Goal: Contribute content: Contribute content

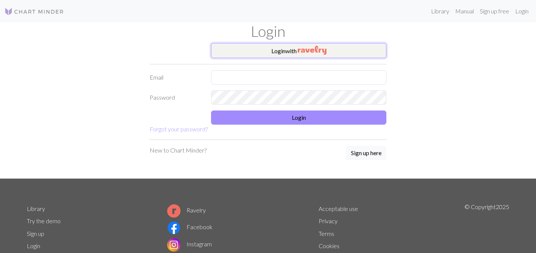
click at [294, 47] on button "Login with" at bounding box center [298, 50] width 175 height 15
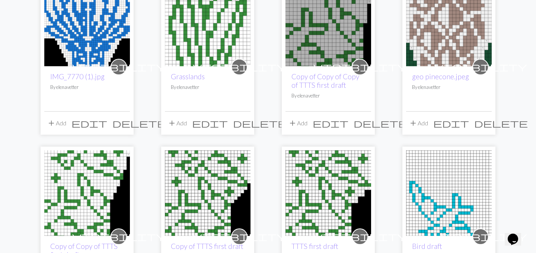
scroll to position [71, 0]
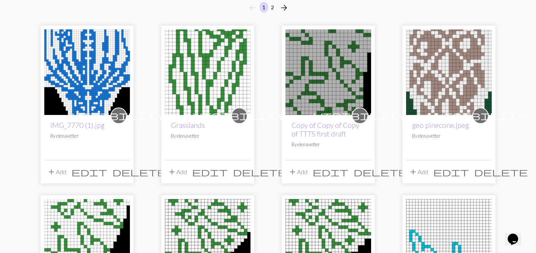
click at [96, 75] on img at bounding box center [87, 72] width 86 height 86
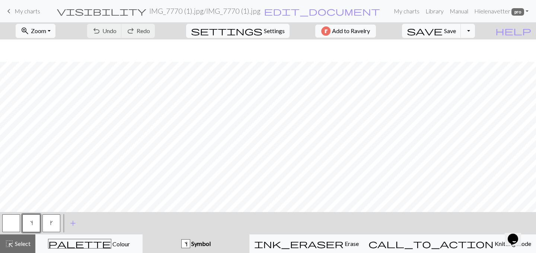
scroll to position [188, 0]
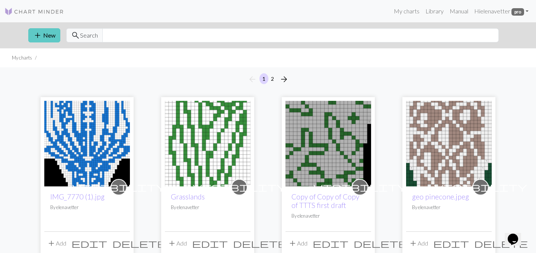
click at [45, 38] on button "add New" at bounding box center [44, 35] width 32 height 14
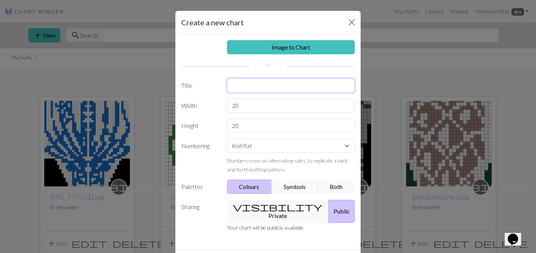
click at [262, 86] on input "text" at bounding box center [291, 86] width 128 height 14
type input "Bird"
click at [245, 150] on select "Knit flat Knit in the round Lace knitting Cross stitch" at bounding box center [291, 146] width 128 height 14
select select "round"
click at [227, 139] on select "Knit flat Knit in the round Lace knitting Cross stitch" at bounding box center [291, 146] width 128 height 14
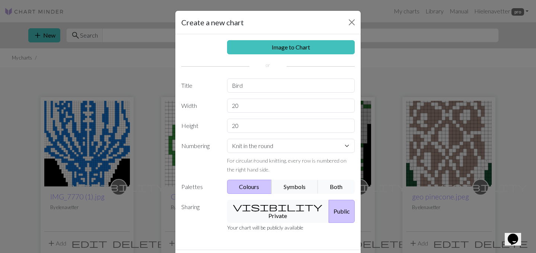
click at [340, 186] on button "Both" at bounding box center [336, 187] width 37 height 14
click at [267, 209] on button "visibility Private" at bounding box center [278, 211] width 102 height 23
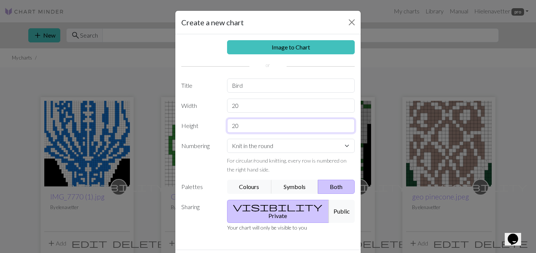
click at [248, 127] on input "20" at bounding box center [291, 126] width 128 height 14
type input "26"
click at [241, 104] on input "20" at bounding box center [291, 106] width 128 height 14
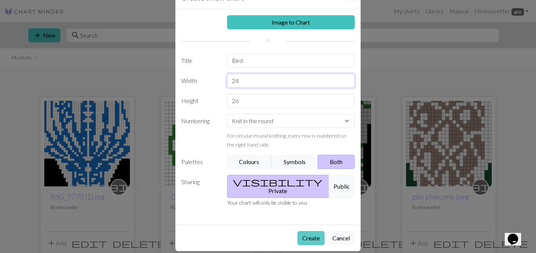
type input "24"
click at [314, 233] on button "Create" at bounding box center [310, 238] width 27 height 14
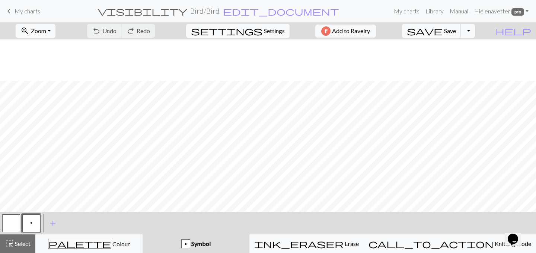
scroll to position [54, 0]
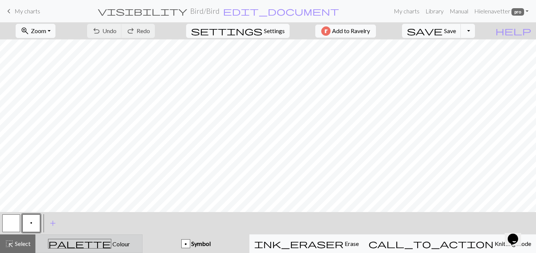
click at [113, 245] on div "palette Colour Colour" at bounding box center [89, 244] width 98 height 10
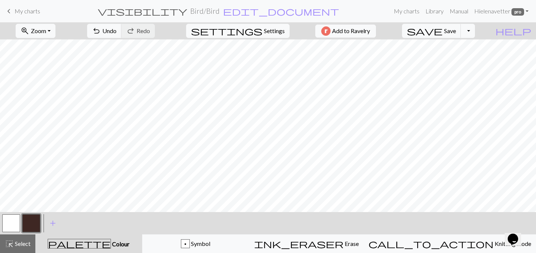
click at [4, 221] on button "button" at bounding box center [11, 223] width 18 height 18
click at [117, 30] on span "Undo" at bounding box center [109, 30] width 14 height 7
click at [28, 223] on button "button" at bounding box center [31, 223] width 18 height 18
click at [117, 31] on span "Undo" at bounding box center [109, 30] width 14 height 7
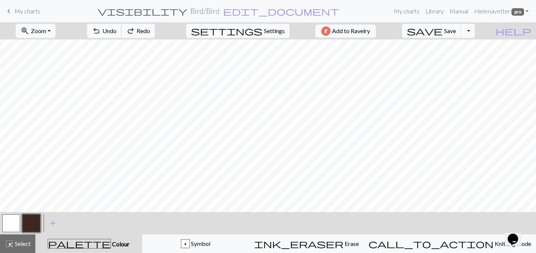
click at [117, 31] on span "Undo" at bounding box center [109, 30] width 14 height 7
click at [12, 218] on button "button" at bounding box center [11, 223] width 18 height 18
click at [34, 219] on button "button" at bounding box center [31, 223] width 18 height 18
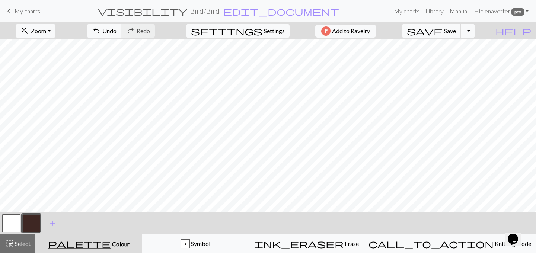
click at [14, 226] on button "button" at bounding box center [11, 223] width 18 height 18
click at [37, 213] on div at bounding box center [31, 223] width 20 height 20
click at [36, 219] on button "button" at bounding box center [31, 223] width 18 height 18
click at [5, 221] on button "button" at bounding box center [11, 223] width 18 height 18
click at [26, 224] on button "button" at bounding box center [31, 223] width 18 height 18
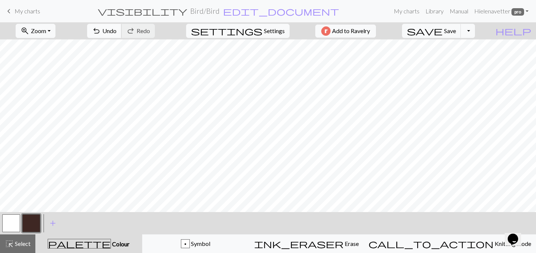
click at [117, 32] on span "Undo" at bounding box center [109, 30] width 14 height 7
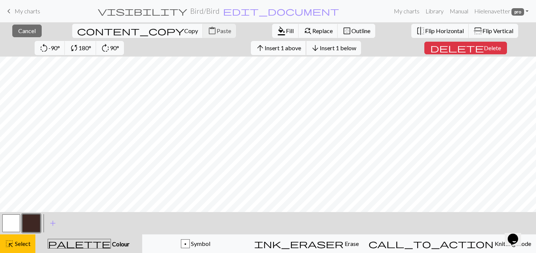
click at [265, 50] on span "Insert 1 above" at bounding box center [283, 47] width 36 height 7
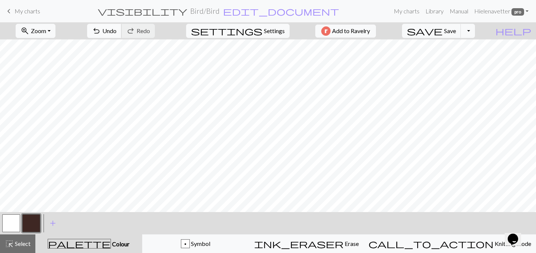
click at [122, 35] on button "undo Undo Undo" at bounding box center [104, 31] width 35 height 14
click at [29, 224] on button "button" at bounding box center [31, 223] width 18 height 18
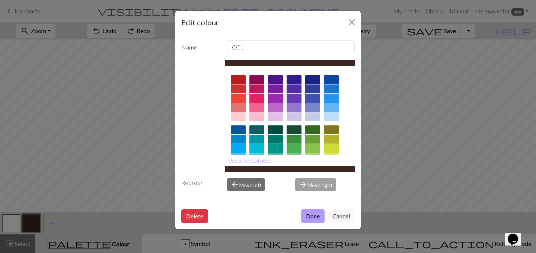
click at [314, 213] on button "Done" at bounding box center [312, 216] width 23 height 14
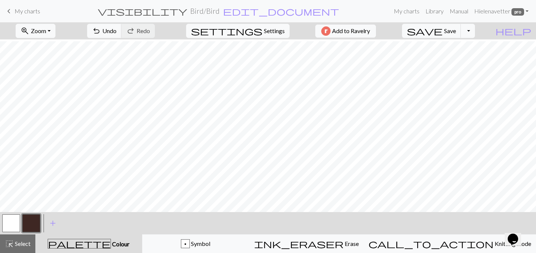
scroll to position [54, 0]
click at [53, 221] on span "add" at bounding box center [52, 223] width 9 height 10
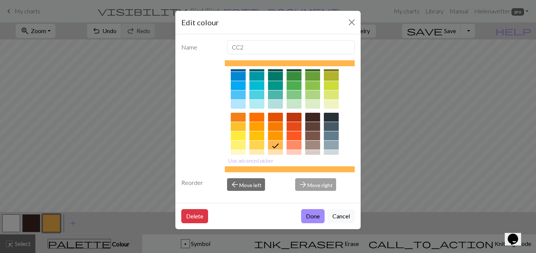
scroll to position [74, 0]
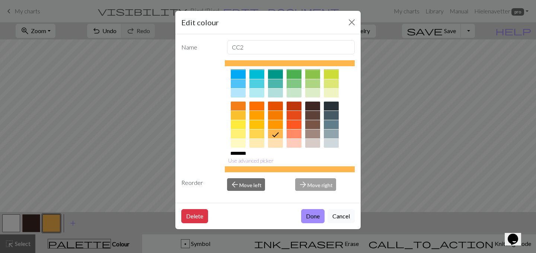
click at [292, 144] on div at bounding box center [294, 143] width 15 height 9
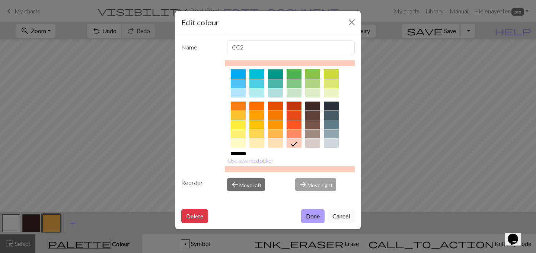
click at [309, 215] on button "Done" at bounding box center [312, 216] width 23 height 14
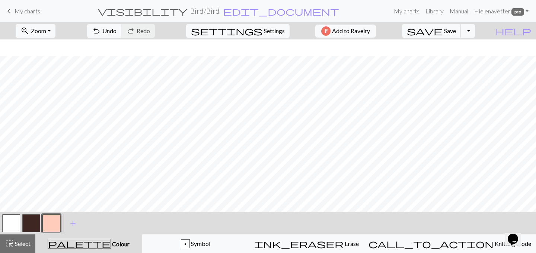
scroll to position [54, 0]
click at [101, 28] on span "undo" at bounding box center [96, 31] width 9 height 10
click at [117, 31] on span "Undo" at bounding box center [109, 30] width 14 height 7
click at [15, 221] on button "button" at bounding box center [11, 223] width 18 height 18
click at [45, 221] on button "button" at bounding box center [51, 223] width 18 height 18
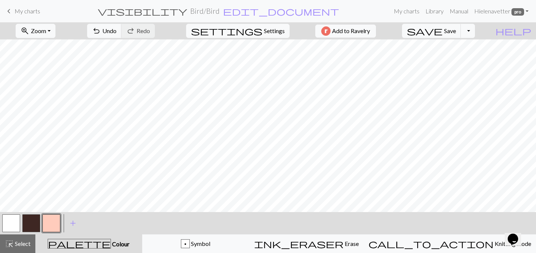
click at [3, 223] on button "button" at bounding box center [11, 223] width 18 height 18
click at [47, 223] on button "button" at bounding box center [51, 223] width 18 height 18
click at [9, 228] on button "button" at bounding box center [11, 223] width 18 height 18
click at [47, 226] on button "button" at bounding box center [51, 223] width 18 height 18
click at [33, 222] on button "button" at bounding box center [31, 223] width 18 height 18
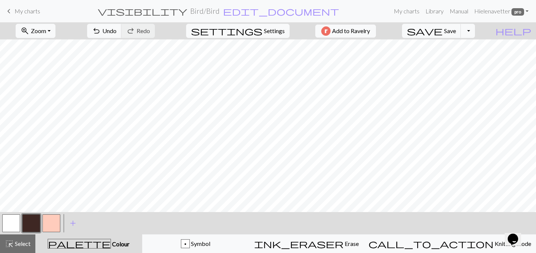
click at [32, 216] on button "button" at bounding box center [31, 223] width 18 height 18
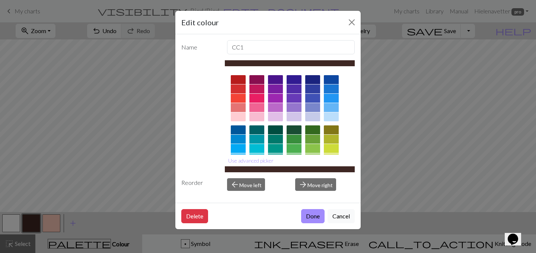
click at [332, 139] on div at bounding box center [331, 139] width 15 height 9
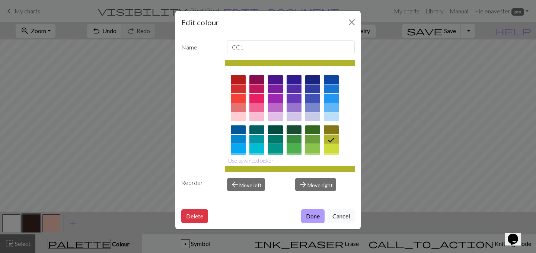
click at [310, 215] on button "Done" at bounding box center [312, 216] width 23 height 14
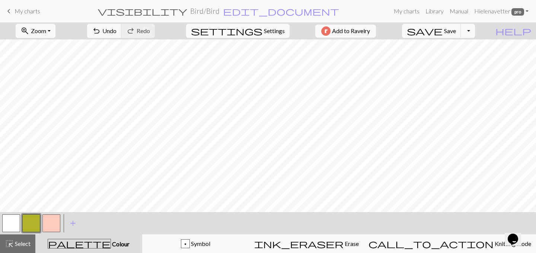
click at [52, 224] on button "button" at bounding box center [51, 223] width 18 height 18
click at [55, 219] on button "button" at bounding box center [51, 223] width 18 height 18
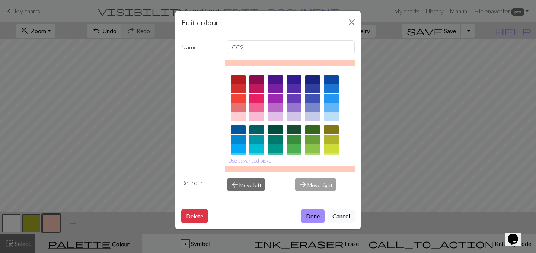
scroll to position [126, 0]
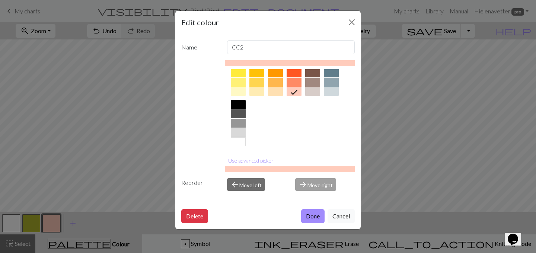
click at [243, 102] on div at bounding box center [238, 104] width 15 height 9
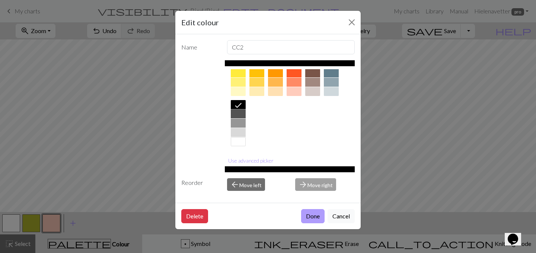
click at [309, 214] on button "Done" at bounding box center [312, 216] width 23 height 14
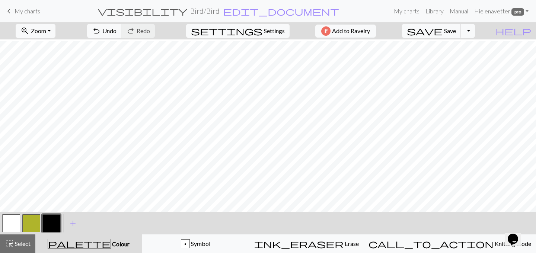
scroll to position [48, 0]
click at [4, 220] on button "button" at bounding box center [11, 223] width 18 height 18
click at [117, 34] on span "Undo" at bounding box center [109, 30] width 14 height 7
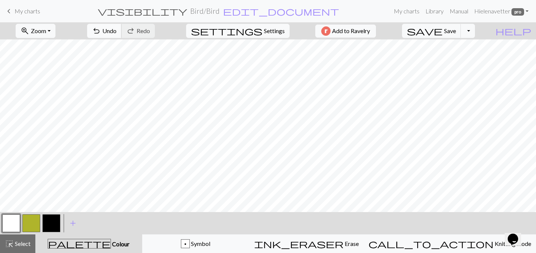
click at [117, 30] on span "Undo" at bounding box center [109, 30] width 14 height 7
click at [117, 31] on span "Undo" at bounding box center [109, 30] width 14 height 7
click at [22, 226] on button "button" at bounding box center [31, 223] width 18 height 18
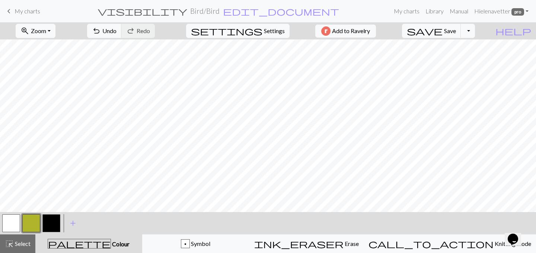
click at [48, 223] on button "button" at bounding box center [51, 223] width 18 height 18
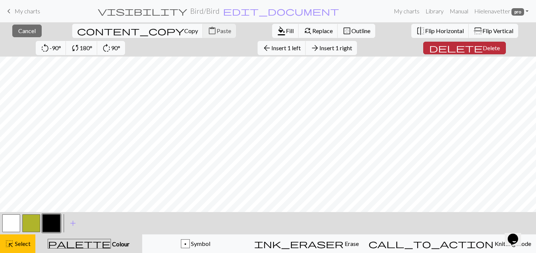
click at [483, 47] on span "Delete" at bounding box center [491, 47] width 17 height 7
click at [483, 45] on span "Delete" at bounding box center [491, 47] width 17 height 7
click at [429, 46] on span "delete" at bounding box center [456, 48] width 54 height 10
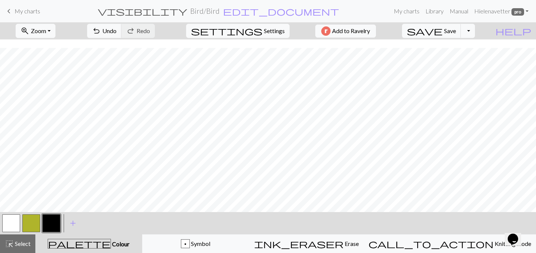
scroll to position [54, 0]
click at [460, 23] on div "save Save Save Toggle Dropdown file_copy Save a copy save_alt Download" at bounding box center [438, 30] width 84 height 17
click at [456, 28] on span "Save" at bounding box center [450, 30] width 12 height 7
click at [55, 30] on button "zoom_in Zoom Zoom" at bounding box center [36, 31] width 40 height 14
click at [45, 89] on button "50%" at bounding box center [45, 89] width 59 height 12
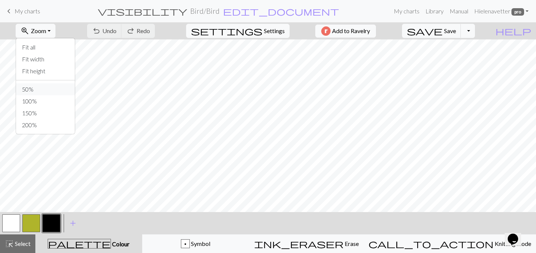
scroll to position [0, 0]
click at [34, 13] on span "My charts" at bounding box center [28, 10] width 26 height 7
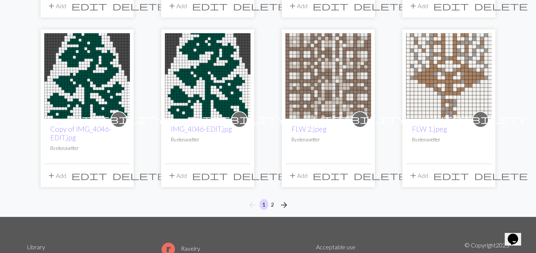
scroll to position [594, 0]
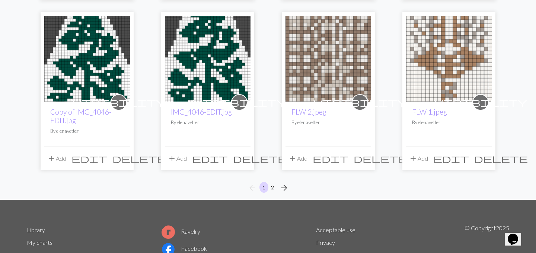
click at [485, 160] on span "delete" at bounding box center [501, 158] width 54 height 10
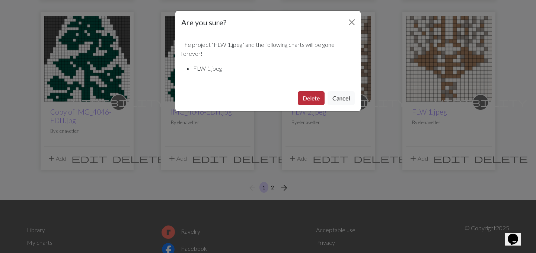
click at [315, 95] on button "Delete" at bounding box center [311, 98] width 27 height 14
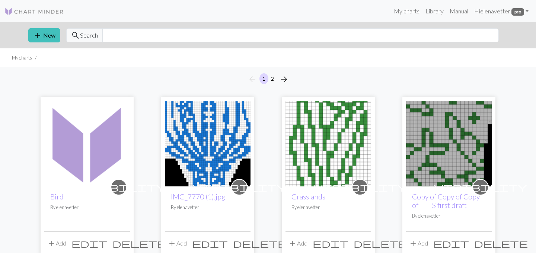
scroll to position [594, 0]
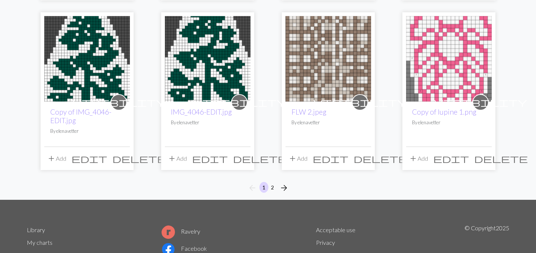
click at [366, 158] on span "delete" at bounding box center [381, 158] width 54 height 10
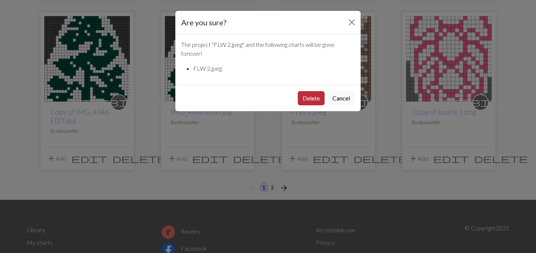
click at [307, 95] on button "Delete" at bounding box center [311, 98] width 27 height 14
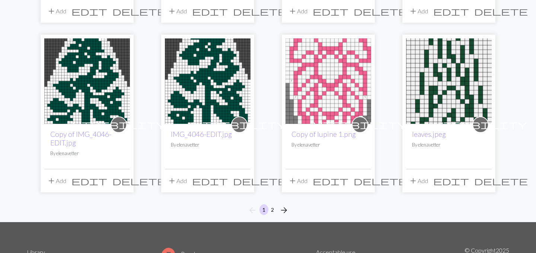
scroll to position [578, 0]
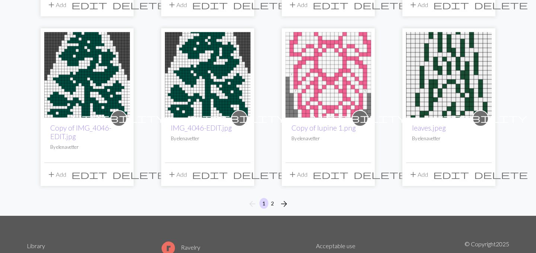
click at [326, 70] on img at bounding box center [329, 75] width 86 height 86
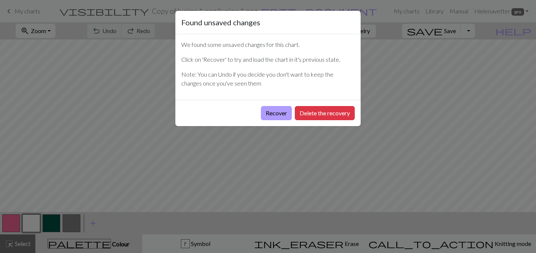
click at [283, 115] on button "Recover" at bounding box center [276, 113] width 31 height 14
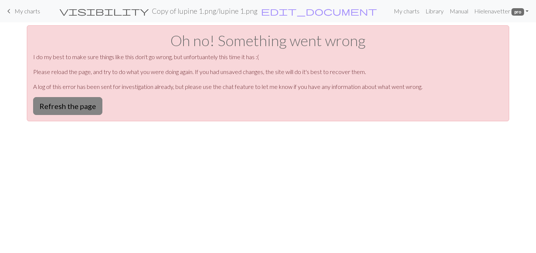
click at [88, 111] on button "Refresh the page" at bounding box center [67, 106] width 69 height 18
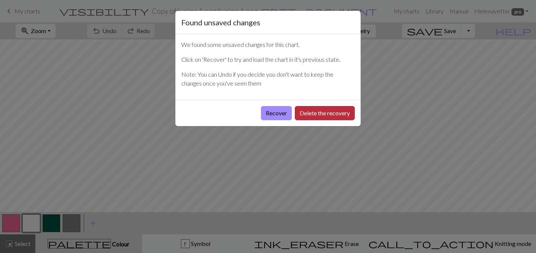
click at [315, 117] on button "Delete the recovery" at bounding box center [325, 113] width 60 height 14
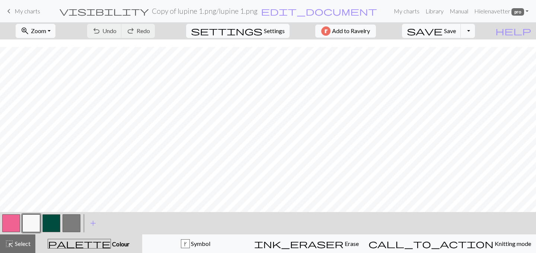
scroll to position [240, 0]
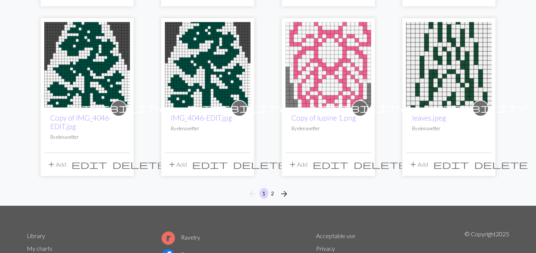
scroll to position [600, 0]
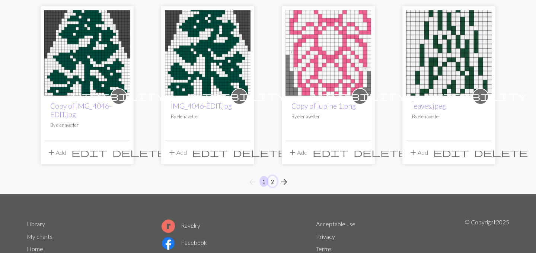
click at [274, 182] on button "2" at bounding box center [272, 181] width 9 height 11
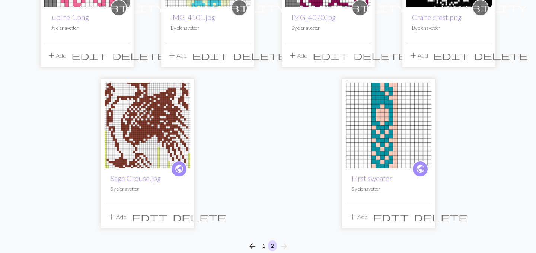
scroll to position [205, 0]
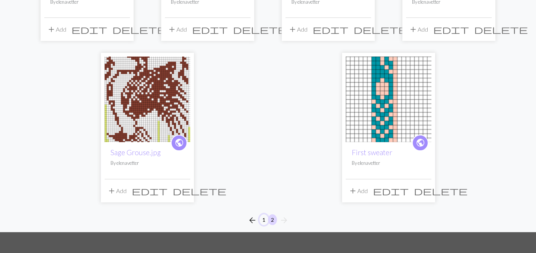
click at [263, 221] on button "1" at bounding box center [263, 219] width 9 height 11
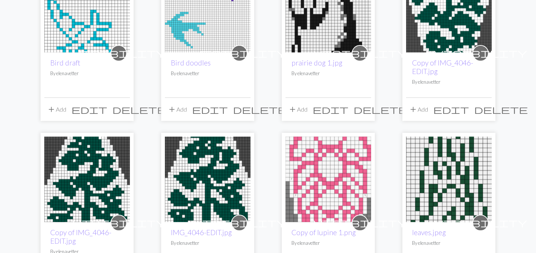
scroll to position [512, 0]
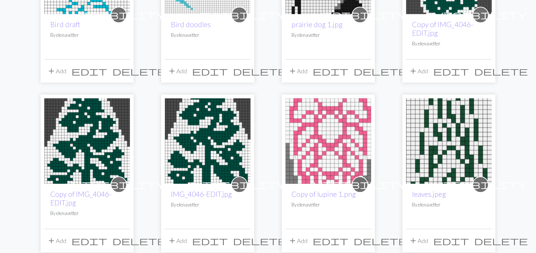
click at [98, 160] on img at bounding box center [87, 141] width 86 height 86
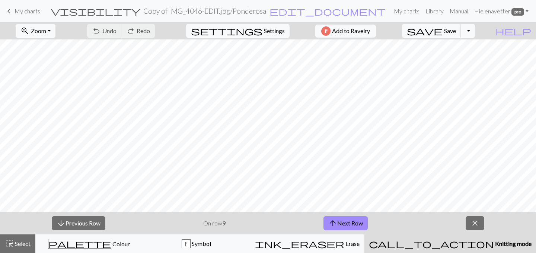
scroll to position [203, 0]
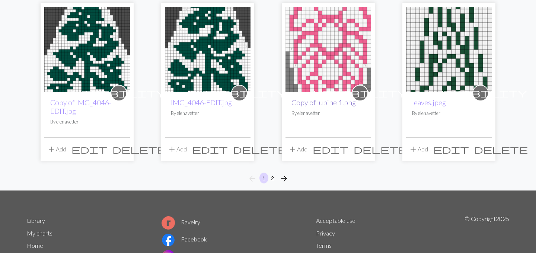
scroll to position [615, 0]
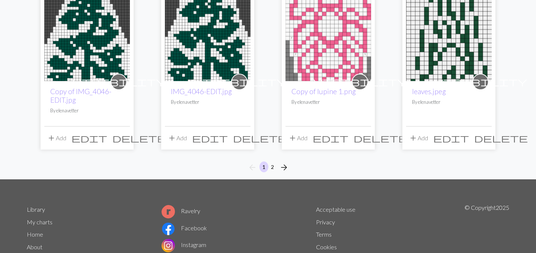
click at [319, 61] on img at bounding box center [329, 39] width 86 height 86
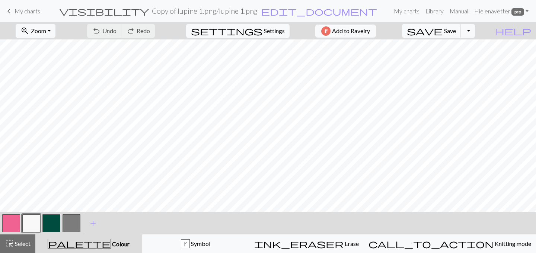
scroll to position [240, 0]
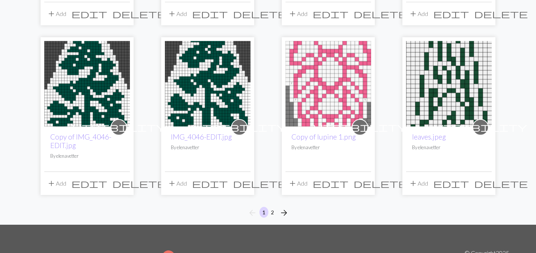
scroll to position [584, 0]
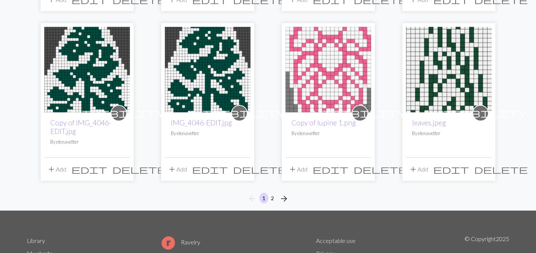
click at [348, 171] on span "edit" at bounding box center [331, 169] width 36 height 10
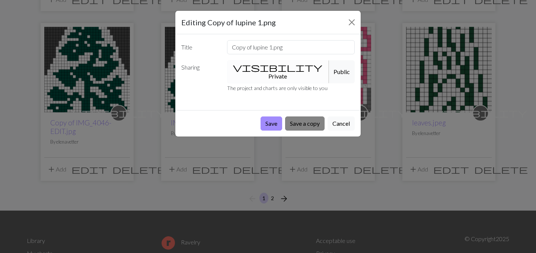
click at [312, 117] on button "Save a copy" at bounding box center [304, 124] width 39 height 14
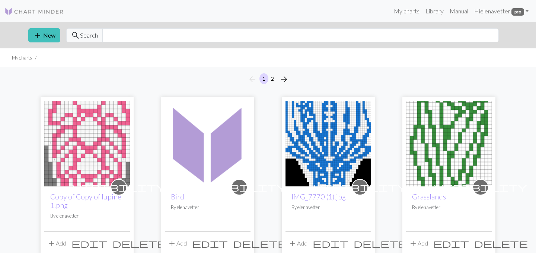
click at [96, 135] on img at bounding box center [87, 144] width 86 height 86
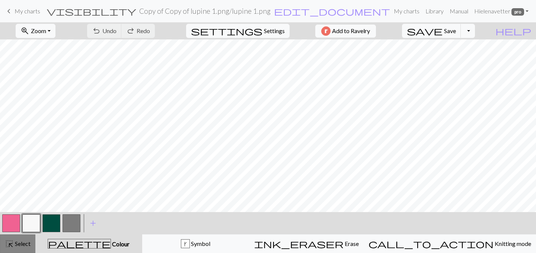
click at [14, 245] on span "Select" at bounding box center [22, 243] width 17 height 7
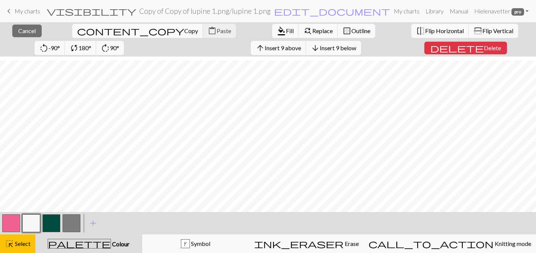
scroll to position [258, 0]
click at [90, 44] on span "180°" at bounding box center [84, 47] width 13 height 7
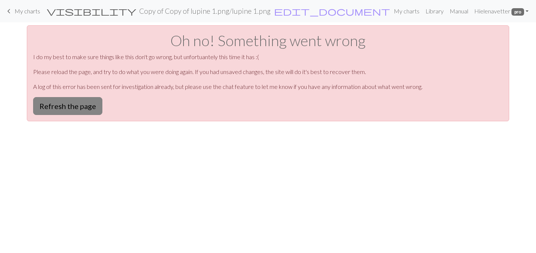
click at [68, 109] on button "Refresh the page" at bounding box center [67, 106] width 69 height 18
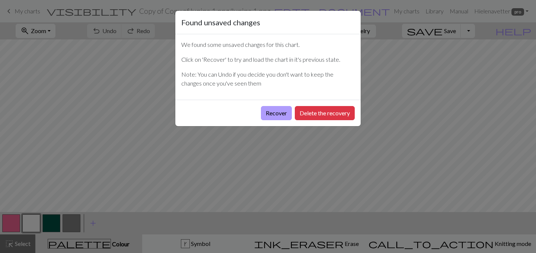
click at [282, 114] on button "Recover" at bounding box center [276, 113] width 31 height 14
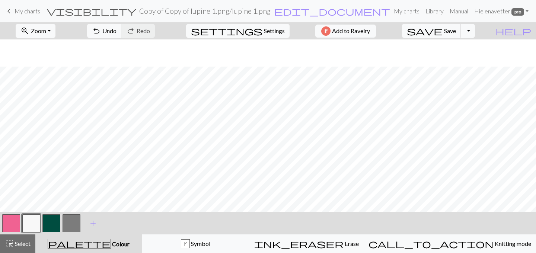
scroll to position [104, 0]
click at [55, 32] on button "zoom_in Zoom Zoom" at bounding box center [36, 31] width 40 height 14
click at [55, 88] on button "50%" at bounding box center [45, 89] width 59 height 12
click at [55, 29] on button "zoom_in Zoom Zoom" at bounding box center [36, 31] width 40 height 14
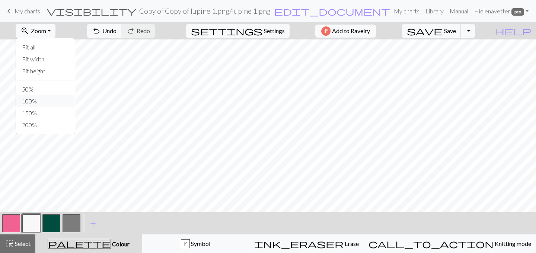
click at [56, 99] on button "100%" at bounding box center [45, 101] width 59 height 12
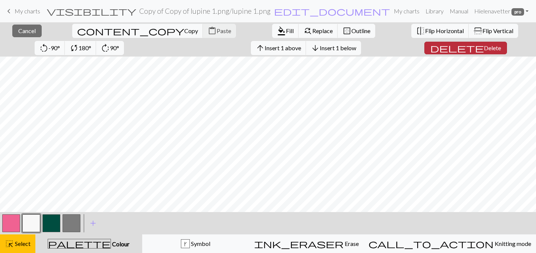
click at [484, 48] on span "Delete" at bounding box center [492, 47] width 17 height 7
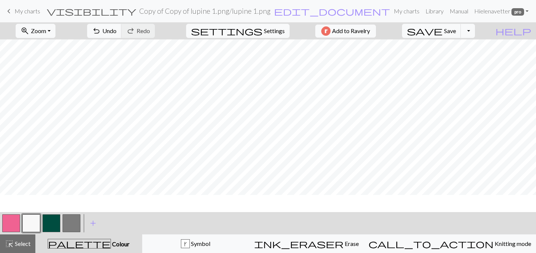
scroll to position [233, 0]
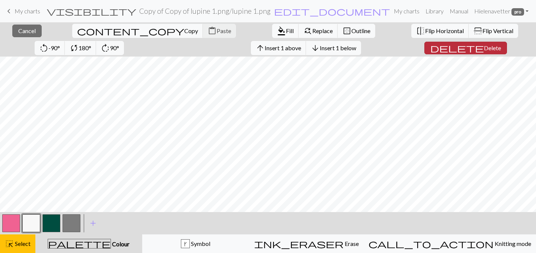
click at [484, 47] on span "Delete" at bounding box center [492, 47] width 17 height 7
click at [484, 51] on span "Delete" at bounding box center [492, 47] width 17 height 7
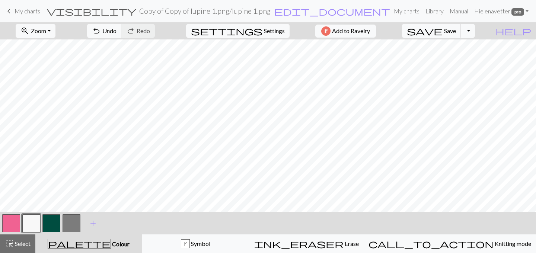
scroll to position [218, 0]
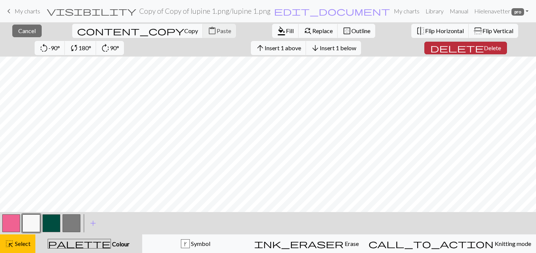
click at [484, 47] on span "Delete" at bounding box center [492, 47] width 17 height 7
click at [484, 48] on span "Delete" at bounding box center [492, 47] width 17 height 7
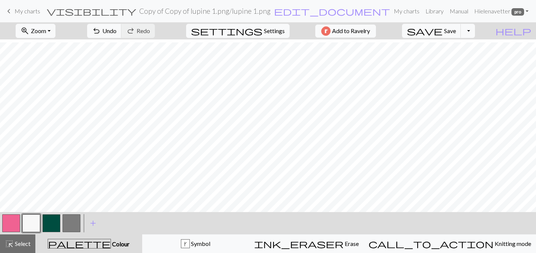
scroll to position [203, 0]
click at [46, 27] on span "Zoom" at bounding box center [38, 30] width 15 height 7
click at [55, 88] on button "50%" at bounding box center [45, 89] width 59 height 12
click at [46, 29] on span "Zoom" at bounding box center [38, 30] width 15 height 7
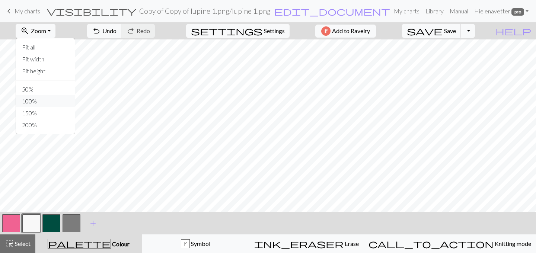
click at [49, 99] on button "100%" at bounding box center [45, 101] width 59 height 12
click at [456, 31] on span "Save" at bounding box center [450, 30] width 12 height 7
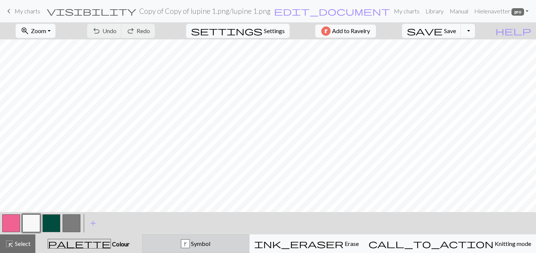
click at [193, 243] on div "k Symbol" at bounding box center [196, 243] width 98 height 9
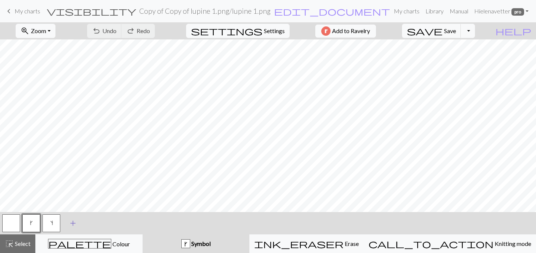
click at [73, 226] on span "add" at bounding box center [72, 223] width 9 height 10
click at [73, 223] on button "button" at bounding box center [72, 223] width 18 height 18
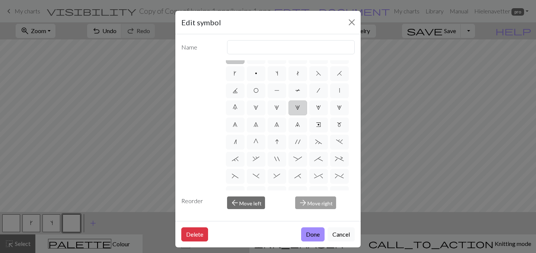
scroll to position [17, 0]
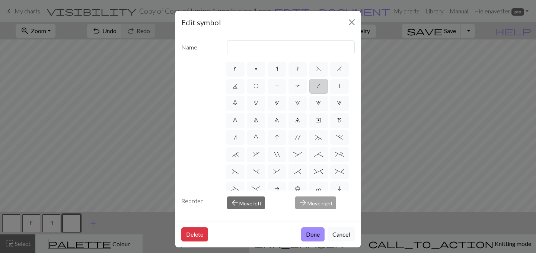
click at [319, 86] on span "/" at bounding box center [318, 86] width 3 height 6
click at [319, 98] on input "/" at bounding box center [319, 100] width 5 height 5
radio input "true"
type input "right leaning decrease"
click at [313, 232] on button "Done" at bounding box center [312, 234] width 23 height 14
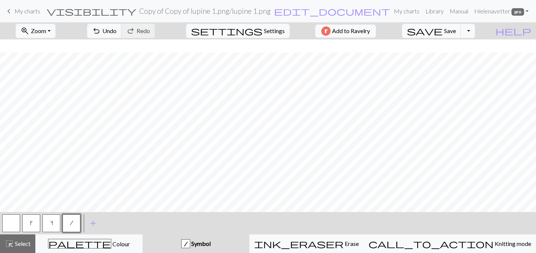
scroll to position [113, 0]
click at [117, 32] on span "Undo" at bounding box center [109, 30] width 14 height 7
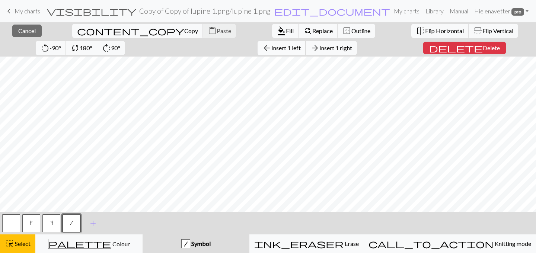
click at [271, 46] on span "Insert 1 left" at bounding box center [285, 47] width 29 height 7
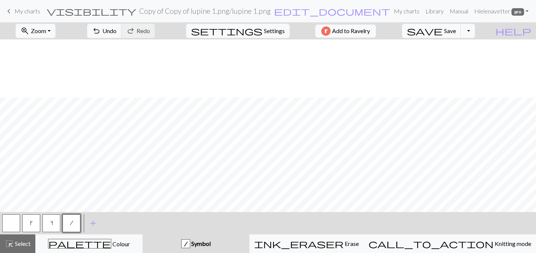
scroll to position [0, 0]
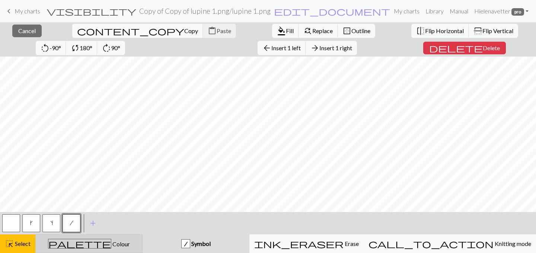
click at [111, 245] on span "Colour" at bounding box center [120, 243] width 19 height 7
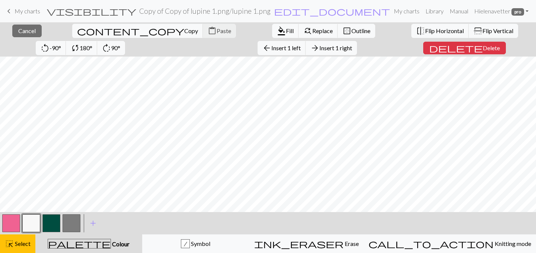
click at [31, 223] on button "button" at bounding box center [31, 223] width 18 height 18
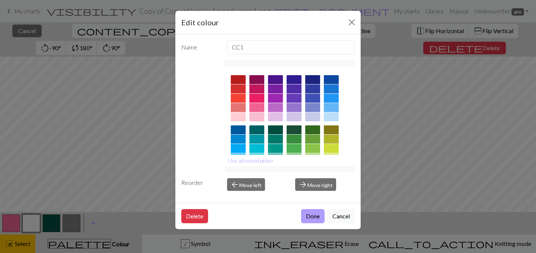
click at [313, 214] on button "Done" at bounding box center [312, 216] width 23 height 14
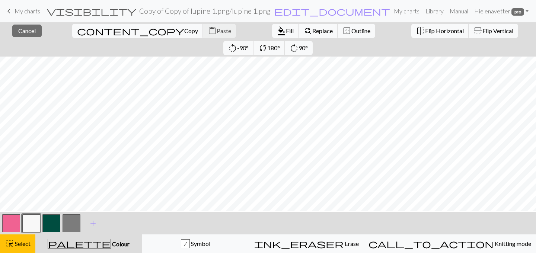
scroll to position [203, 0]
click at [118, 241] on div "palette Colour Colour" at bounding box center [89, 244] width 98 height 10
click at [115, 243] on div "palette Colour Colour" at bounding box center [89, 244] width 98 height 10
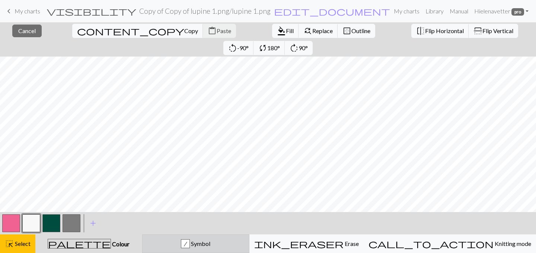
click at [179, 245] on div "/ Symbol" at bounding box center [196, 243] width 98 height 9
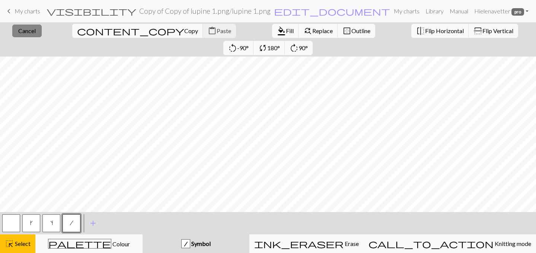
click at [20, 33] on span "Cancel" at bounding box center [26, 30] width 17 height 7
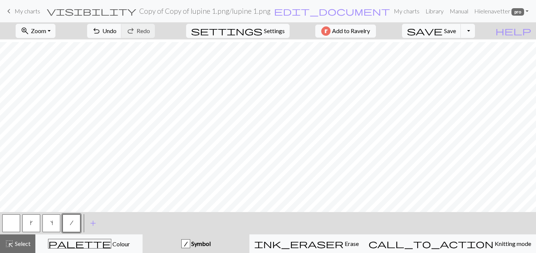
scroll to position [0, 0]
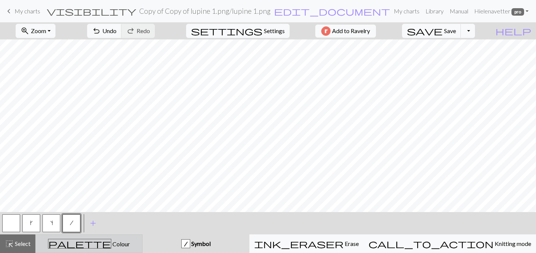
click at [88, 245] on span "palette" at bounding box center [79, 244] width 63 height 10
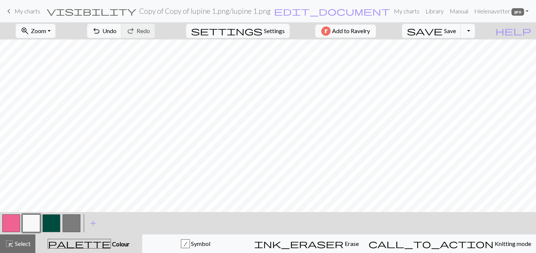
click at [72, 220] on button "button" at bounding box center [72, 223] width 18 height 18
click at [28, 223] on button "button" at bounding box center [31, 223] width 18 height 18
click at [117, 33] on span "Undo" at bounding box center [109, 30] width 14 height 7
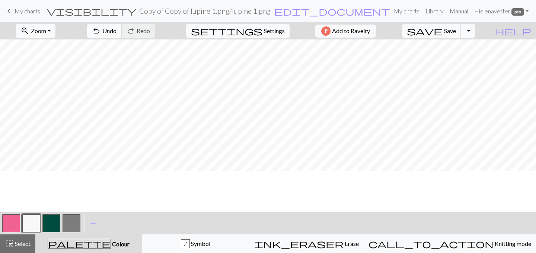
scroll to position [112, 0]
click at [72, 221] on button "button" at bounding box center [72, 223] width 18 height 18
click at [29, 221] on button "button" at bounding box center [31, 223] width 18 height 18
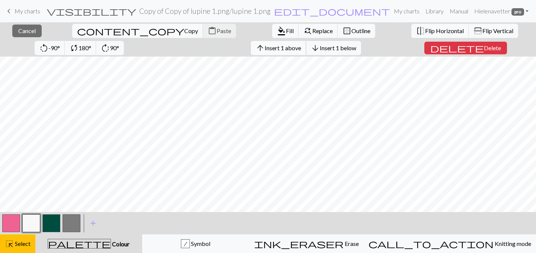
click at [265, 46] on span "Insert 1 above" at bounding box center [283, 47] width 36 height 7
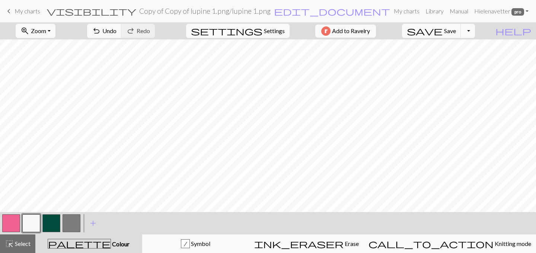
click at [69, 219] on button "button" at bounding box center [72, 223] width 18 height 18
click at [122, 32] on button "undo Undo Undo" at bounding box center [104, 31] width 35 height 14
click at [26, 226] on button "button" at bounding box center [31, 223] width 18 height 18
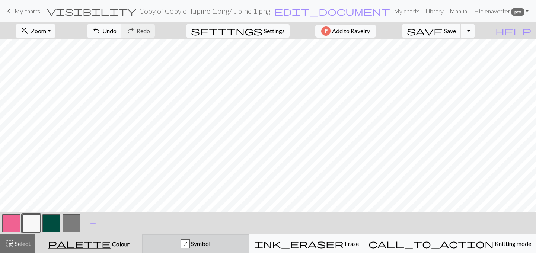
click at [200, 245] on div "/ Symbol" at bounding box center [196, 243] width 98 height 9
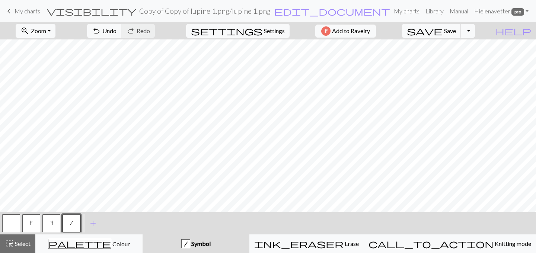
click at [10, 225] on button "button" at bounding box center [11, 223] width 18 height 18
click at [69, 223] on button "/" at bounding box center [72, 223] width 18 height 18
click at [95, 223] on span "add" at bounding box center [93, 223] width 9 height 10
click at [92, 223] on button "button" at bounding box center [92, 223] width 18 height 18
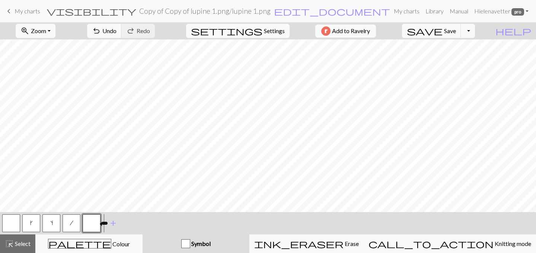
click at [93, 223] on button "button" at bounding box center [92, 223] width 18 height 18
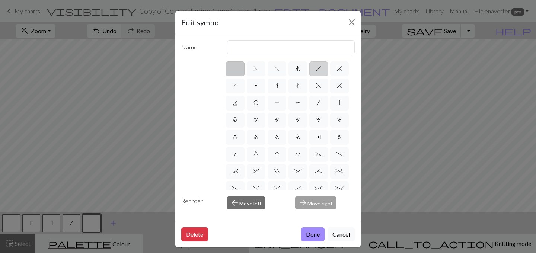
click at [320, 69] on span "h" at bounding box center [318, 69] width 5 height 6
click at [320, 69] on input "h" at bounding box center [318, 66] width 5 height 5
radio input "true"
type input "right leaning decrease"
click at [318, 102] on span "/" at bounding box center [318, 103] width 3 height 6
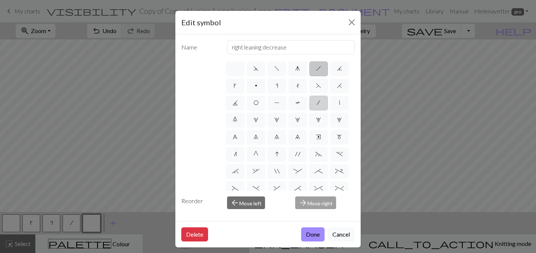
click at [318, 102] on input "/" at bounding box center [319, 100] width 5 height 5
radio input "true"
click at [278, 70] on span "f" at bounding box center [276, 69] width 5 height 6
click at [278, 69] on input "f" at bounding box center [276, 66] width 5 height 5
radio input "true"
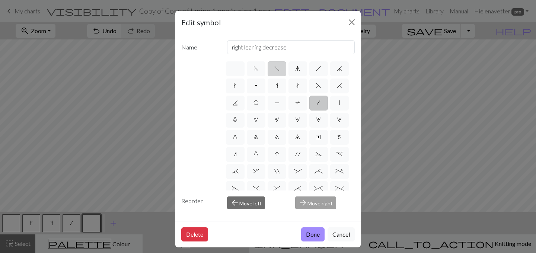
type input "left leaning decrease"
click at [304, 228] on button "Done" at bounding box center [312, 234] width 23 height 14
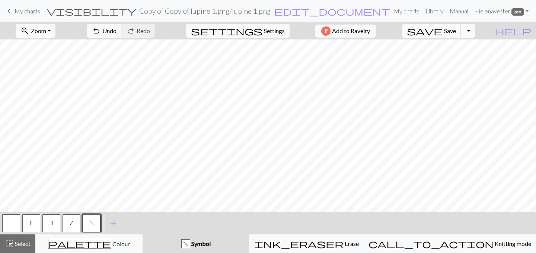
click at [71, 229] on button "/" at bounding box center [72, 223] width 18 height 18
click at [11, 224] on button "button" at bounding box center [11, 223] width 18 height 18
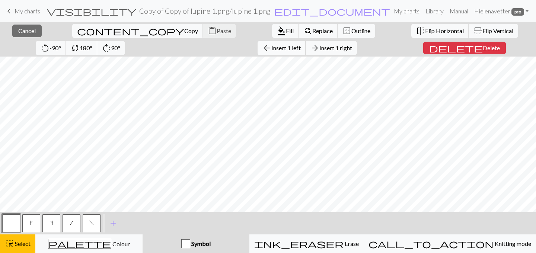
click at [271, 47] on span "Insert 1 left" at bounding box center [285, 47] width 29 height 7
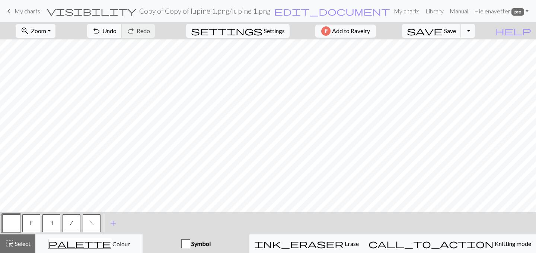
click at [117, 29] on span "Undo" at bounding box center [109, 30] width 14 height 7
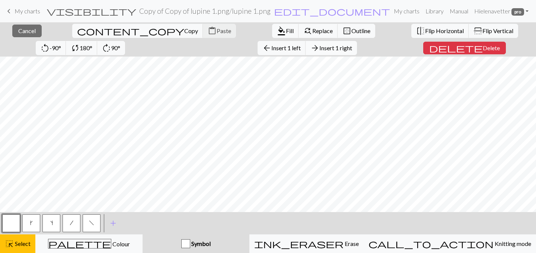
click at [319, 49] on span "Insert 1 right" at bounding box center [335, 47] width 33 height 7
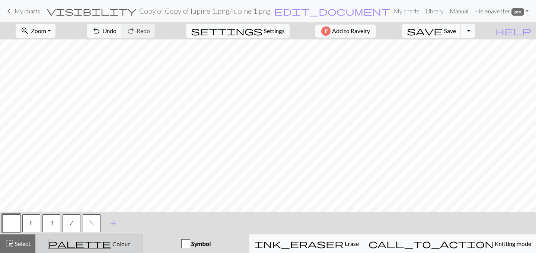
click at [113, 244] on div "palette Colour Colour" at bounding box center [89, 244] width 98 height 10
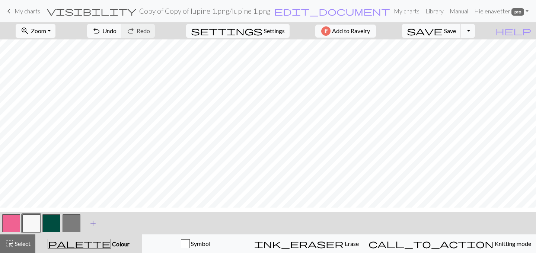
scroll to position [140, 0]
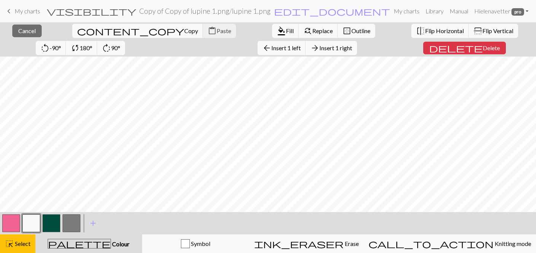
click at [319, 49] on span "Insert 1 right" at bounding box center [335, 47] width 33 height 7
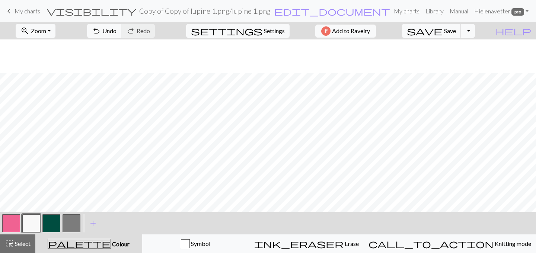
scroll to position [211, 0]
click at [29, 228] on button "button" at bounding box center [31, 223] width 18 height 18
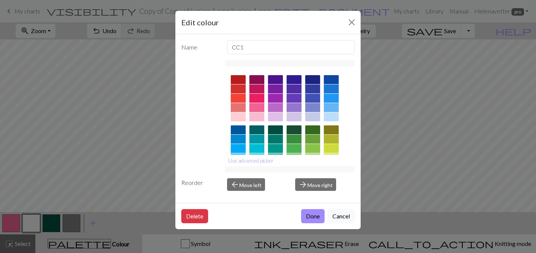
click at [344, 216] on button "Cancel" at bounding box center [341, 216] width 27 height 14
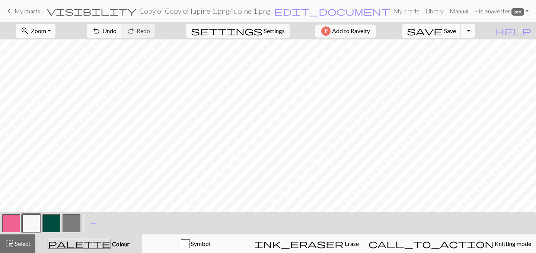
scroll to position [129, 0]
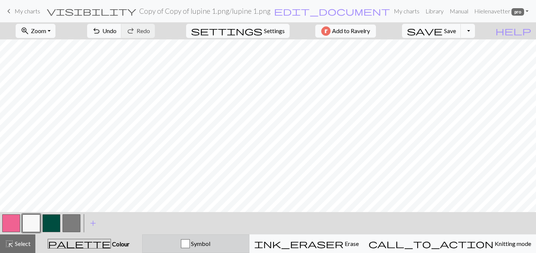
click at [190, 242] on div "button" at bounding box center [185, 243] width 9 height 9
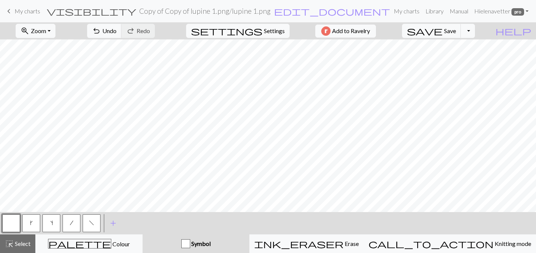
click at [88, 224] on button "f" at bounding box center [92, 223] width 18 height 18
click at [10, 223] on button "button" at bounding box center [11, 223] width 18 height 18
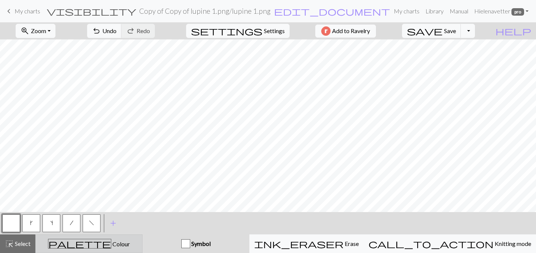
click at [130, 249] on button "palette Colour Colour" at bounding box center [88, 244] width 107 height 19
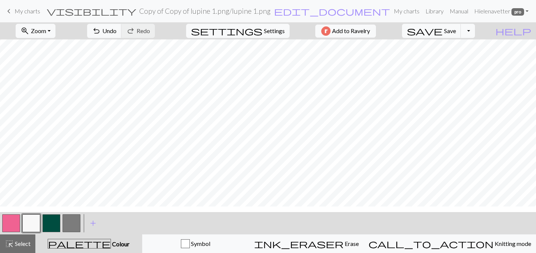
scroll to position [78, 0]
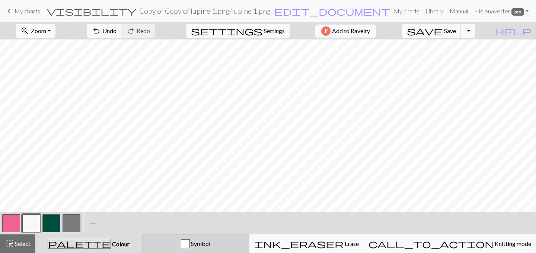
click at [202, 243] on div "Symbol" at bounding box center [196, 243] width 98 height 9
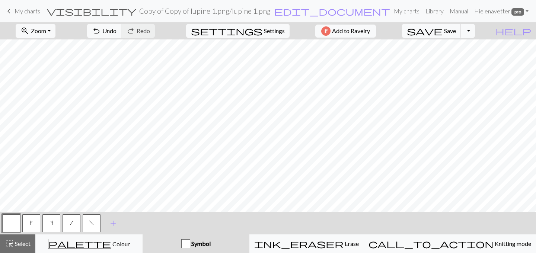
scroll to position [99, 0]
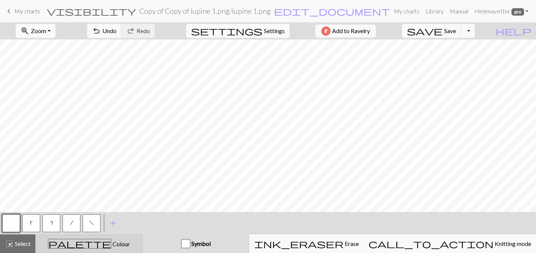
click at [138, 242] on div "palette Colour Colour" at bounding box center [89, 244] width 98 height 10
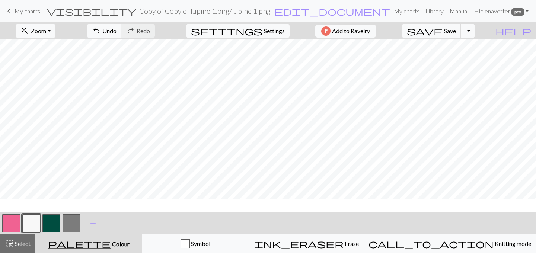
scroll to position [89, 0]
click at [67, 224] on button "button" at bounding box center [72, 223] width 18 height 18
click at [28, 221] on button "button" at bounding box center [31, 223] width 18 height 18
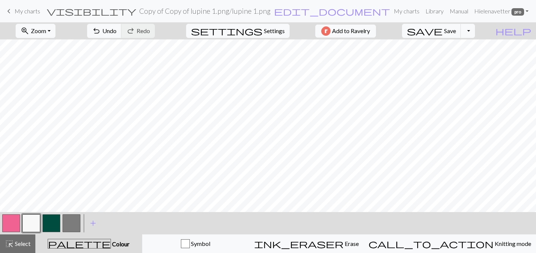
click at [71, 226] on button "button" at bounding box center [72, 223] width 18 height 18
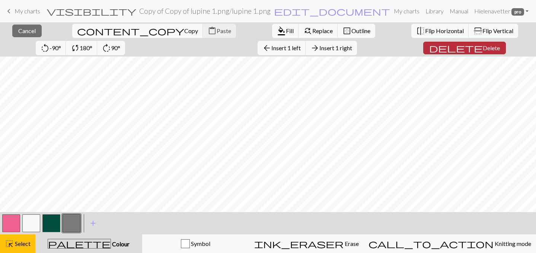
click at [483, 48] on span "Delete" at bounding box center [491, 47] width 17 height 7
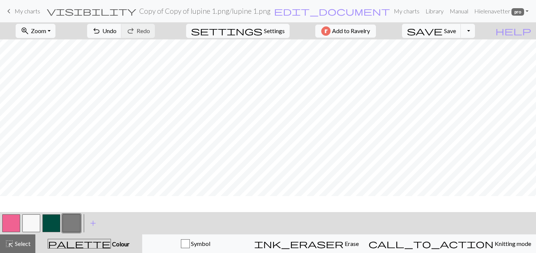
scroll to position [136, 0]
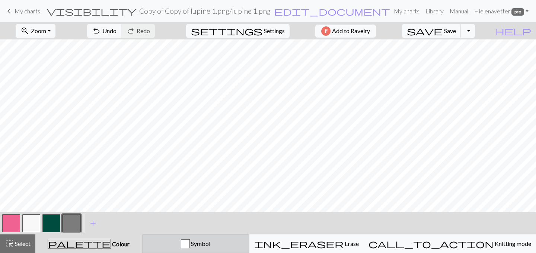
click at [191, 246] on div "Symbol" at bounding box center [196, 243] width 98 height 9
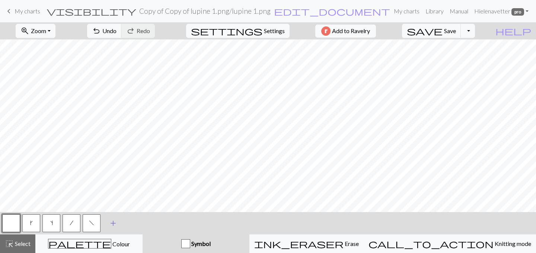
click at [113, 223] on span "add" at bounding box center [113, 223] width 9 height 10
click at [113, 223] on button "button" at bounding box center [112, 223] width 18 height 18
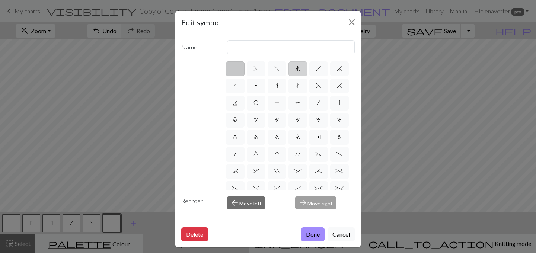
click at [296, 68] on span "g" at bounding box center [297, 69] width 5 height 6
click at [296, 68] on input "g" at bounding box center [297, 66] width 5 height 5
radio input "true"
type input "sk2p"
click at [308, 237] on button "Done" at bounding box center [312, 234] width 23 height 14
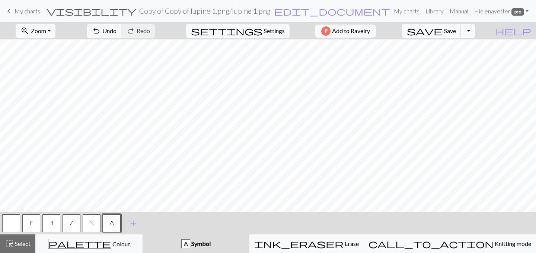
scroll to position [150, 0]
click at [88, 226] on button "f" at bounding box center [92, 223] width 18 height 18
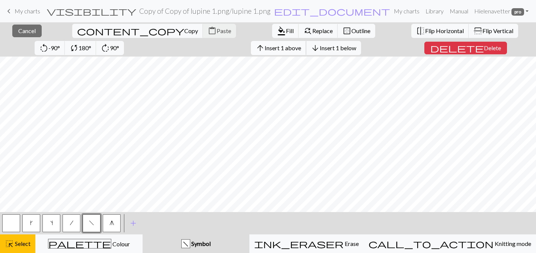
click at [251, 43] on button "arrow_upward Insert 1 above" at bounding box center [278, 48] width 55 height 14
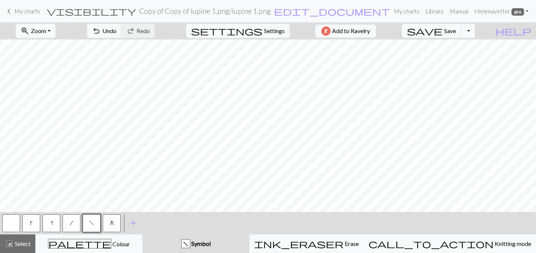
click at [13, 219] on button "button" at bounding box center [11, 223] width 18 height 18
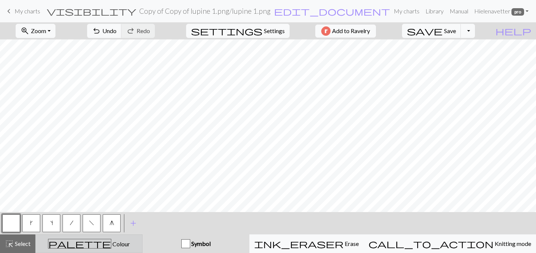
click at [112, 242] on span "Colour" at bounding box center [120, 243] width 19 height 7
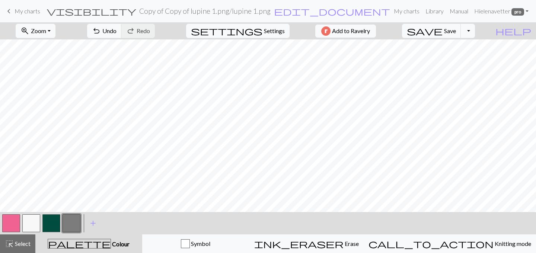
click at [75, 224] on button "button" at bounding box center [72, 223] width 18 height 18
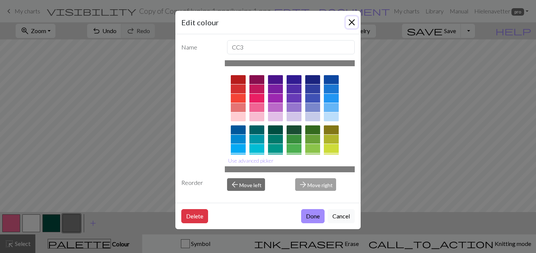
click at [354, 22] on button "Close" at bounding box center [352, 22] width 12 height 12
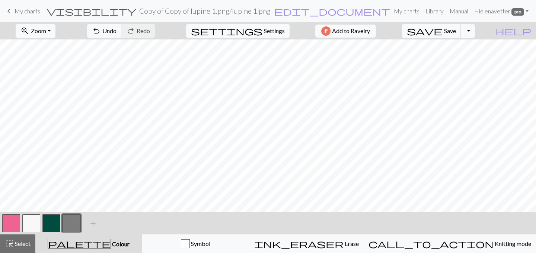
click at [74, 220] on button "button" at bounding box center [72, 223] width 18 height 18
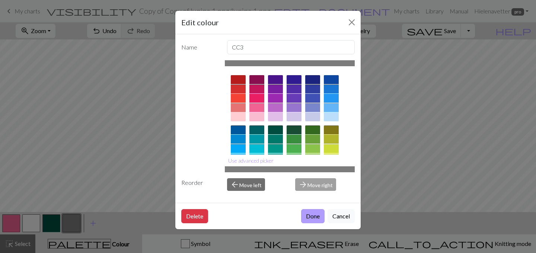
click at [314, 213] on button "Done" at bounding box center [312, 216] width 23 height 14
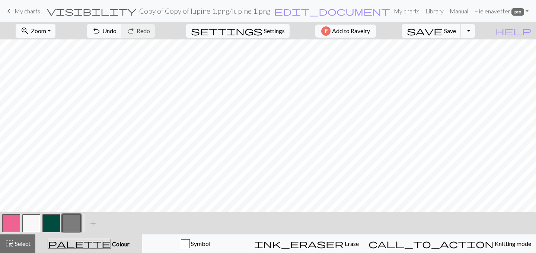
click at [26, 222] on button "button" at bounding box center [31, 223] width 18 height 18
click at [70, 222] on button "button" at bounding box center [72, 223] width 18 height 18
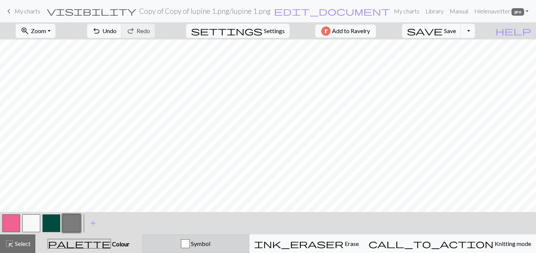
click at [188, 245] on div "Symbol" at bounding box center [196, 243] width 98 height 9
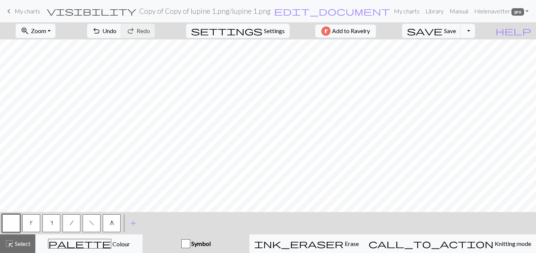
click at [118, 227] on button "g" at bounding box center [112, 223] width 18 height 18
click at [117, 29] on span "Undo" at bounding box center [109, 30] width 14 height 7
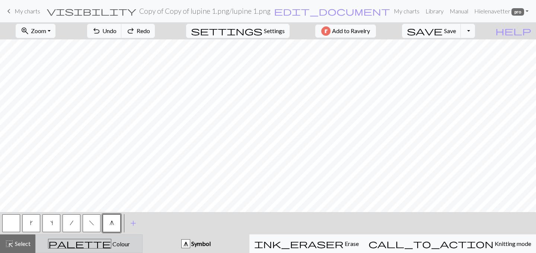
click at [138, 243] on div "palette Colour Colour" at bounding box center [89, 244] width 98 height 10
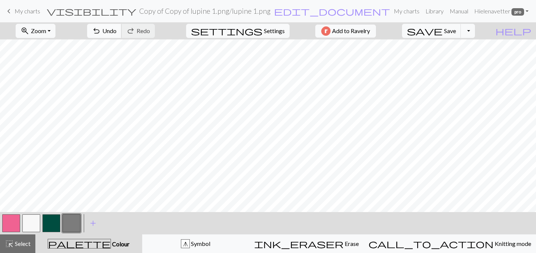
click at [122, 34] on button "undo Undo Undo" at bounding box center [104, 31] width 35 height 14
click at [122, 32] on button "undo Undo Undo" at bounding box center [104, 31] width 35 height 14
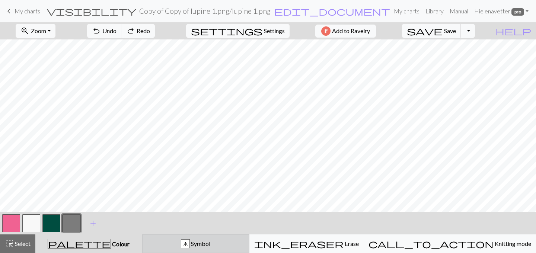
click at [198, 243] on div "g Symbol" at bounding box center [196, 243] width 98 height 9
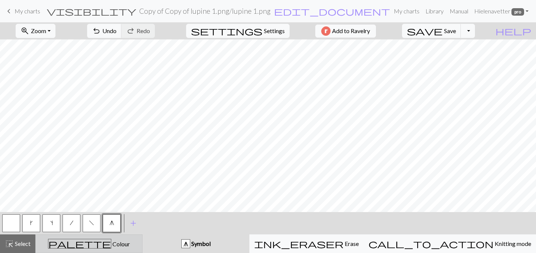
click at [111, 243] on span "Colour" at bounding box center [120, 243] width 19 height 7
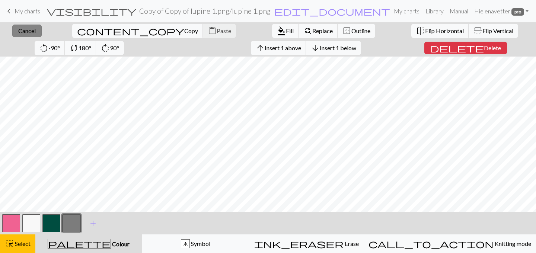
click at [30, 29] on span "Cancel" at bounding box center [26, 30] width 17 height 7
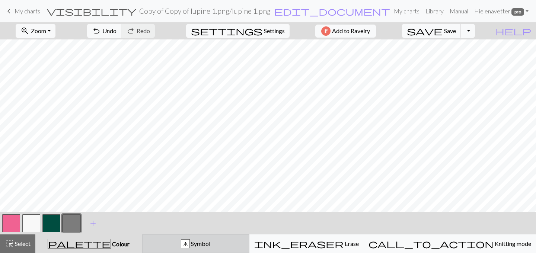
click at [200, 240] on div "g Symbol" at bounding box center [196, 243] width 98 height 9
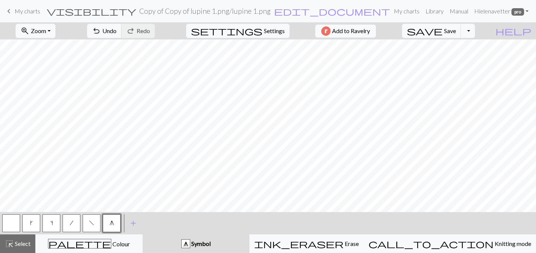
click at [110, 221] on span "g" at bounding box center [111, 223] width 5 height 6
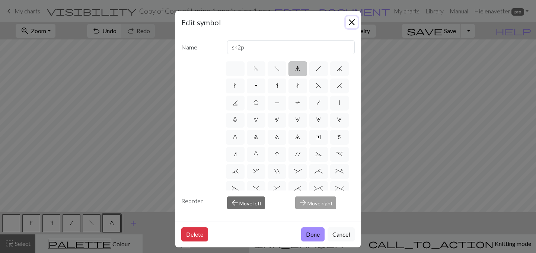
click at [353, 20] on button "Close" at bounding box center [352, 22] width 12 height 12
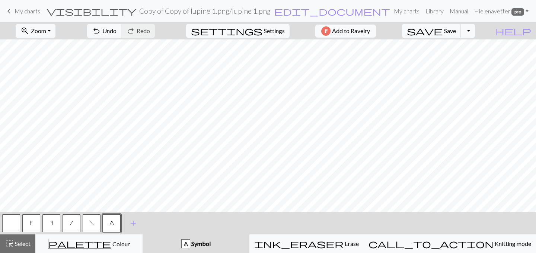
click at [6, 224] on button "button" at bounding box center [11, 223] width 18 height 18
click at [108, 227] on button "g" at bounding box center [112, 223] width 18 height 18
click at [10, 217] on button "button" at bounding box center [11, 223] width 18 height 18
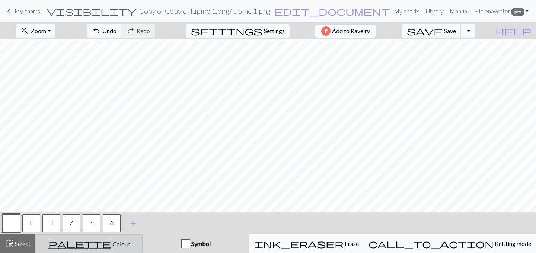
click at [111, 246] on span "Colour" at bounding box center [120, 243] width 19 height 7
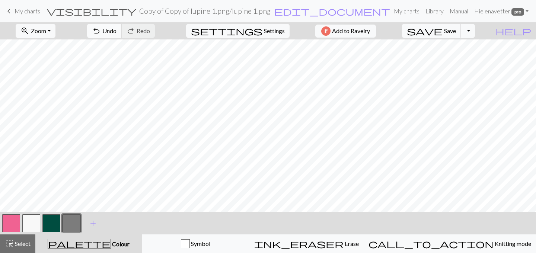
click at [101, 26] on span "undo" at bounding box center [96, 31] width 9 height 10
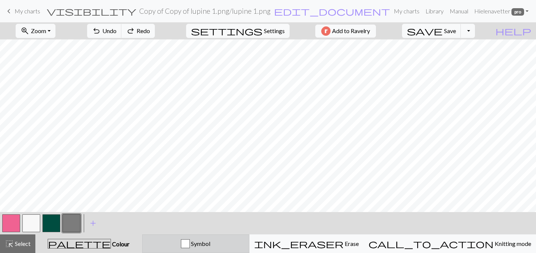
click at [185, 239] on button "Symbol" at bounding box center [195, 244] width 107 height 19
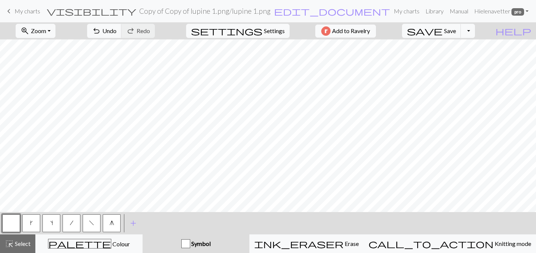
click at [117, 222] on button "g" at bounding box center [112, 223] width 18 height 18
click at [443, 29] on span "save" at bounding box center [425, 31] width 36 height 10
